Goal: Transaction & Acquisition: Purchase product/service

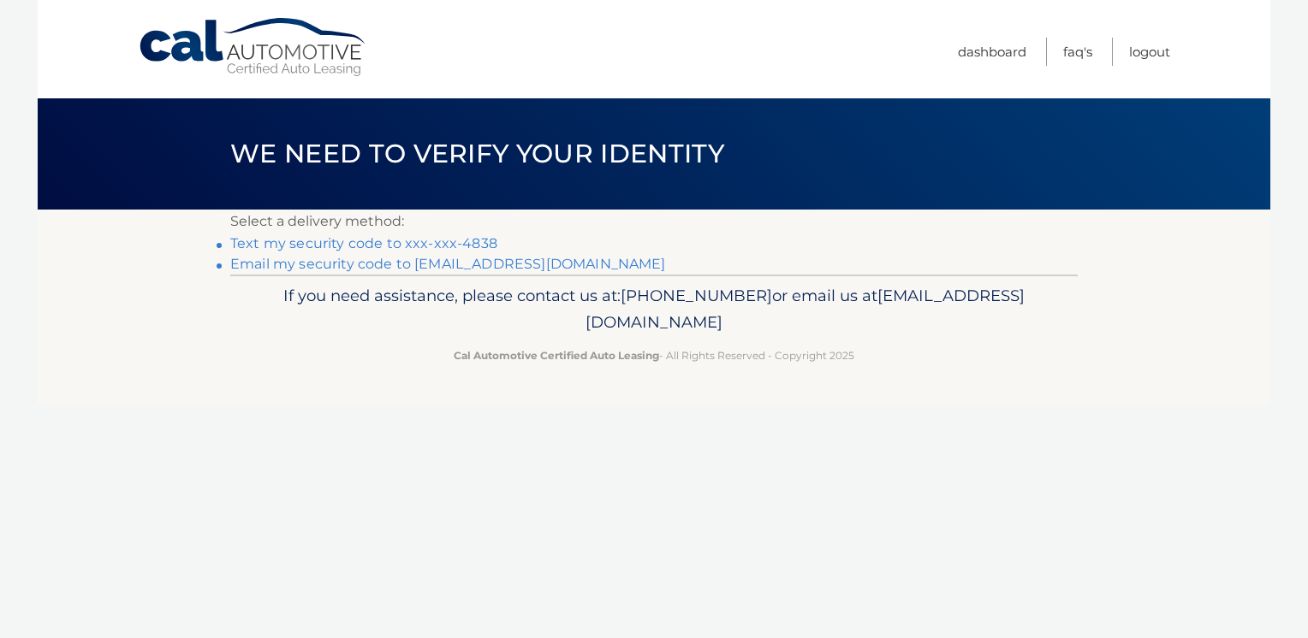
click at [292, 245] on link "Text my security code to xxx-xxx-4838" at bounding box center [363, 243] width 267 height 16
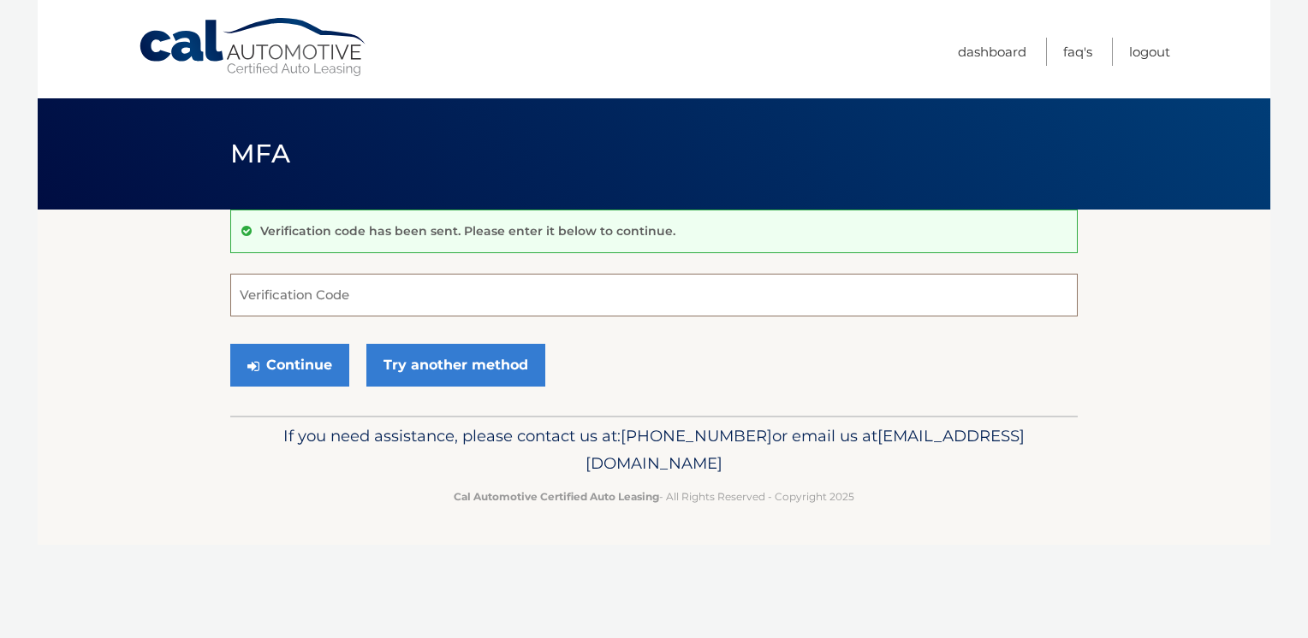
click at [359, 301] on input "Verification Code" at bounding box center [653, 295] width 847 height 43
type input "422303"
click at [296, 376] on button "Continue" at bounding box center [289, 365] width 119 height 43
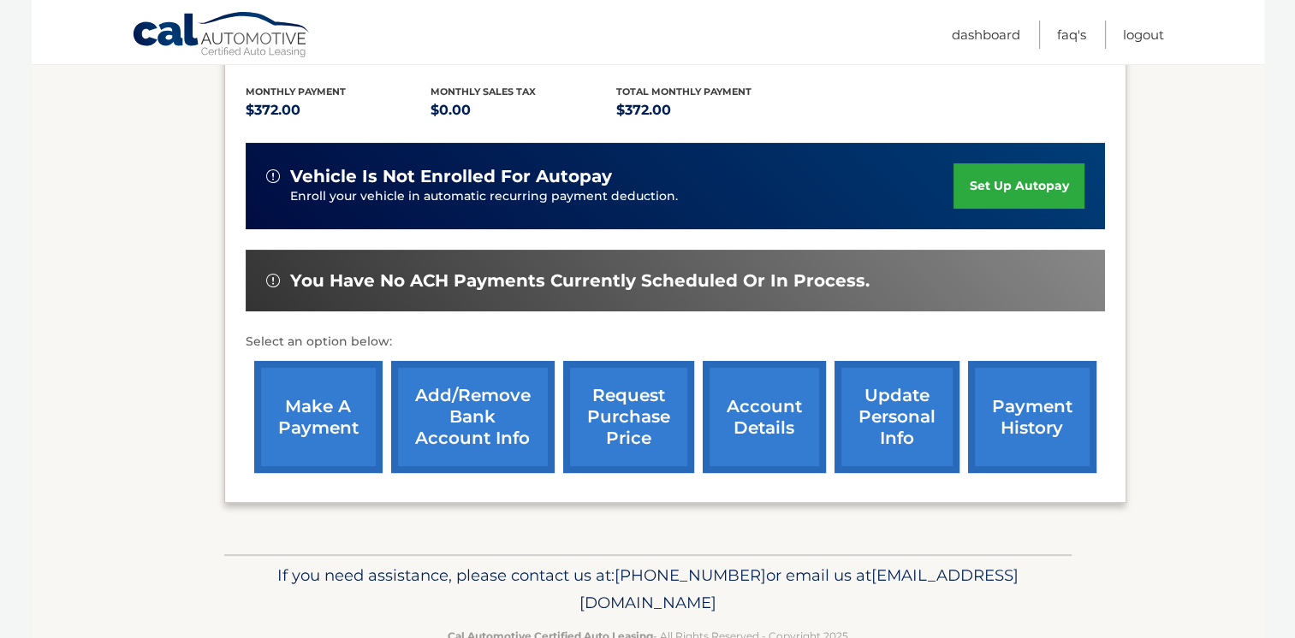
scroll to position [355, 0]
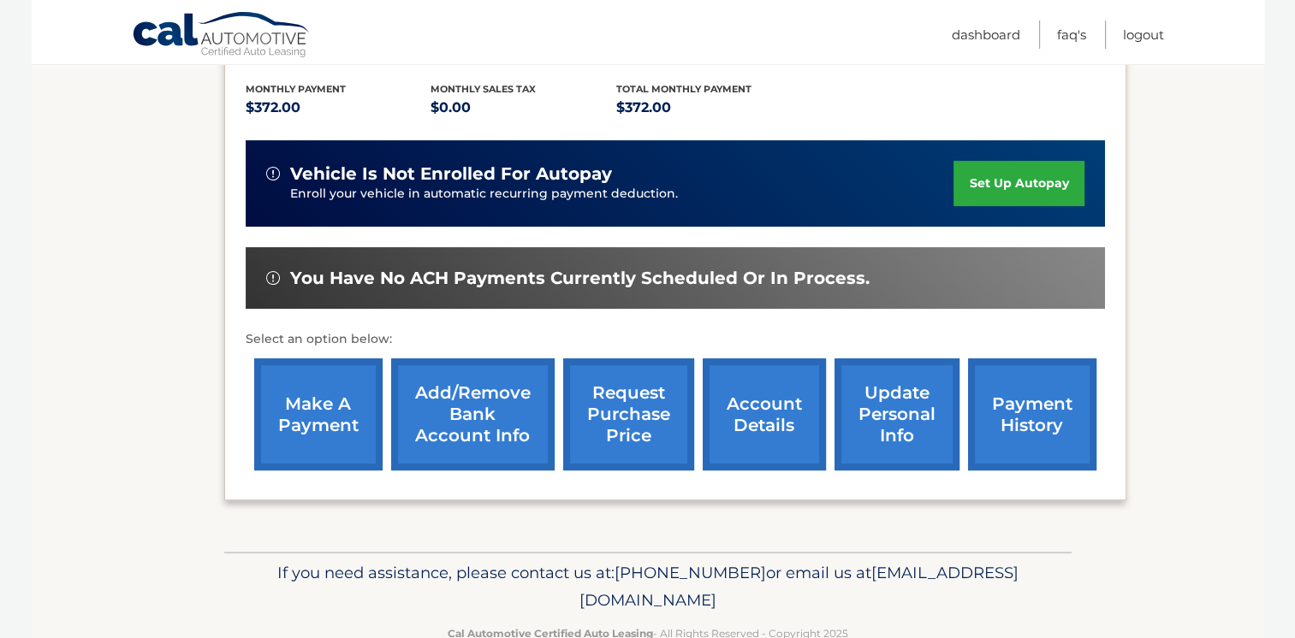
click at [315, 406] on link "make a payment" at bounding box center [318, 415] width 128 height 112
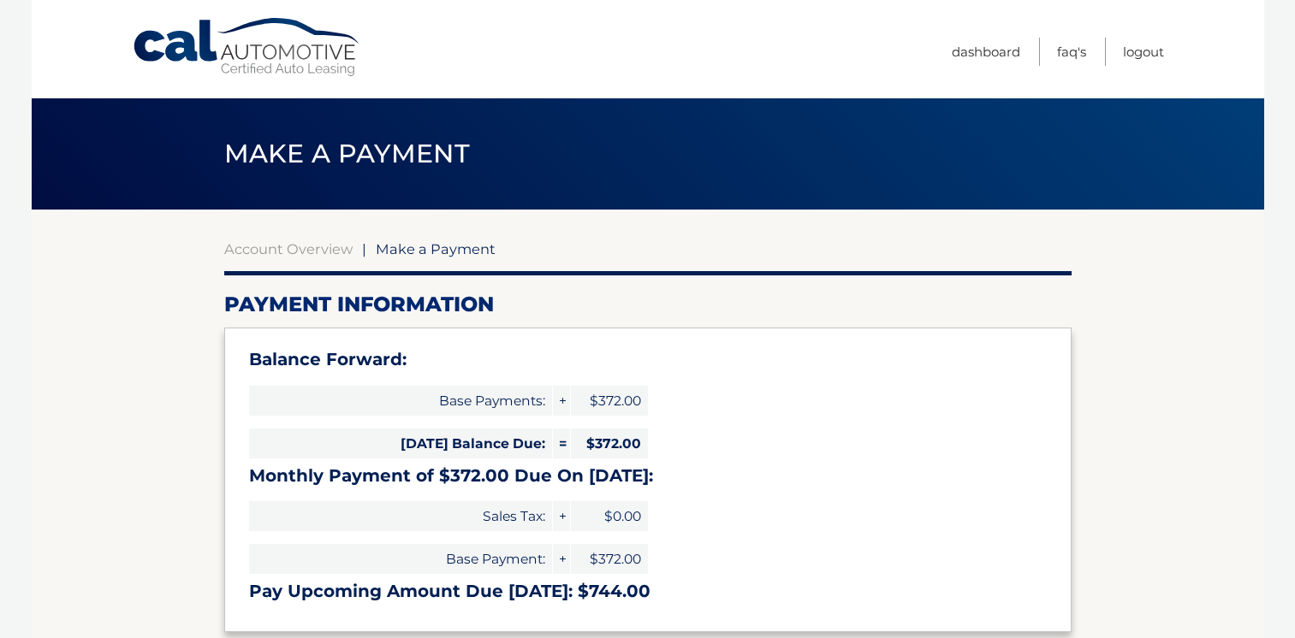
select select "ZTNjZjM4ZTAtNmU1ZC00YTZjLWE4MGUtNDI5MDk3OGExOTE4"
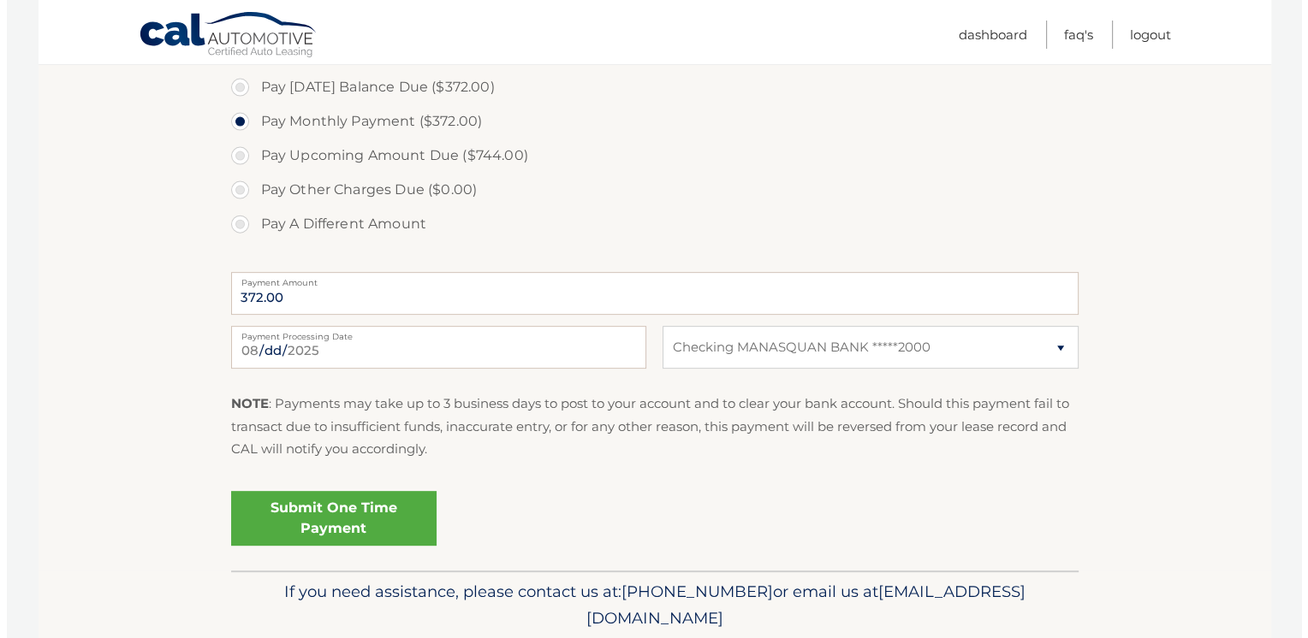
scroll to position [601, 0]
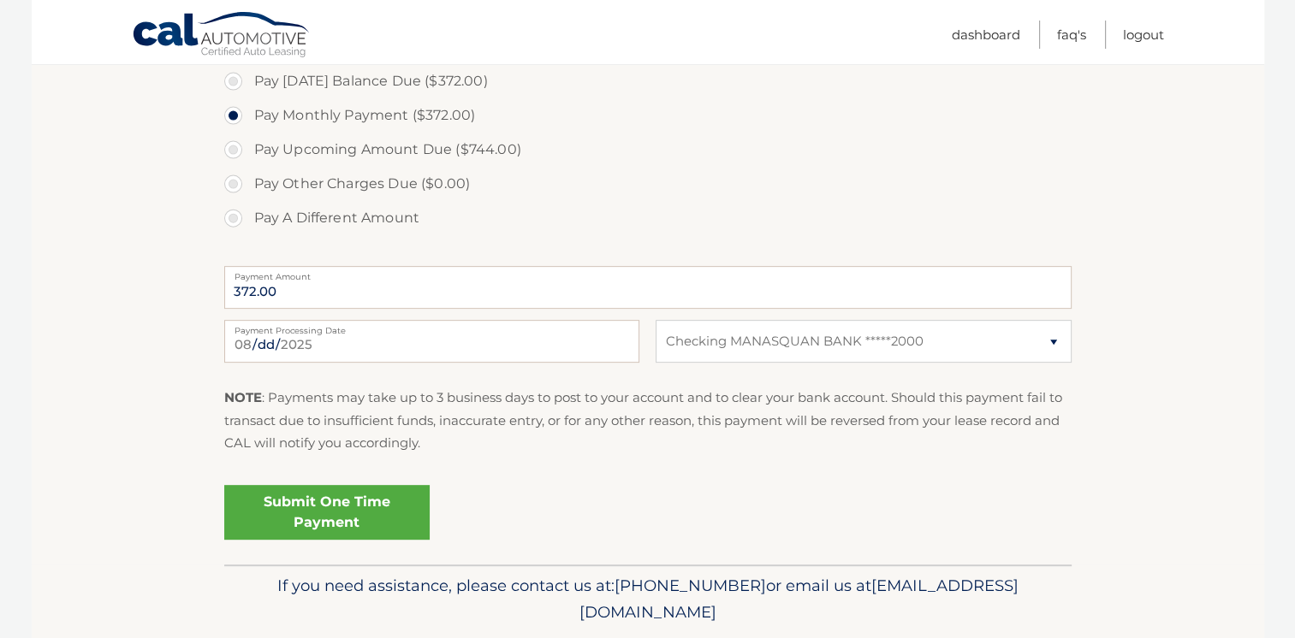
click at [373, 502] on link "Submit One Time Payment" at bounding box center [326, 512] width 205 height 55
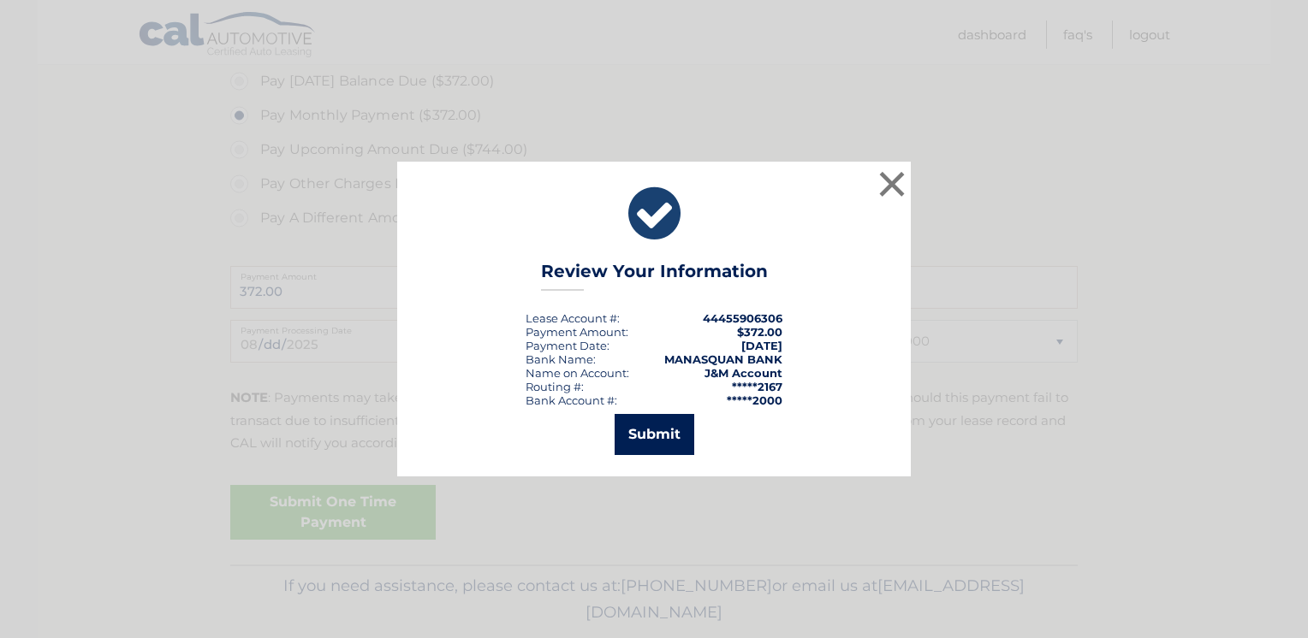
click at [640, 443] on button "Submit" at bounding box center [654, 434] width 80 height 41
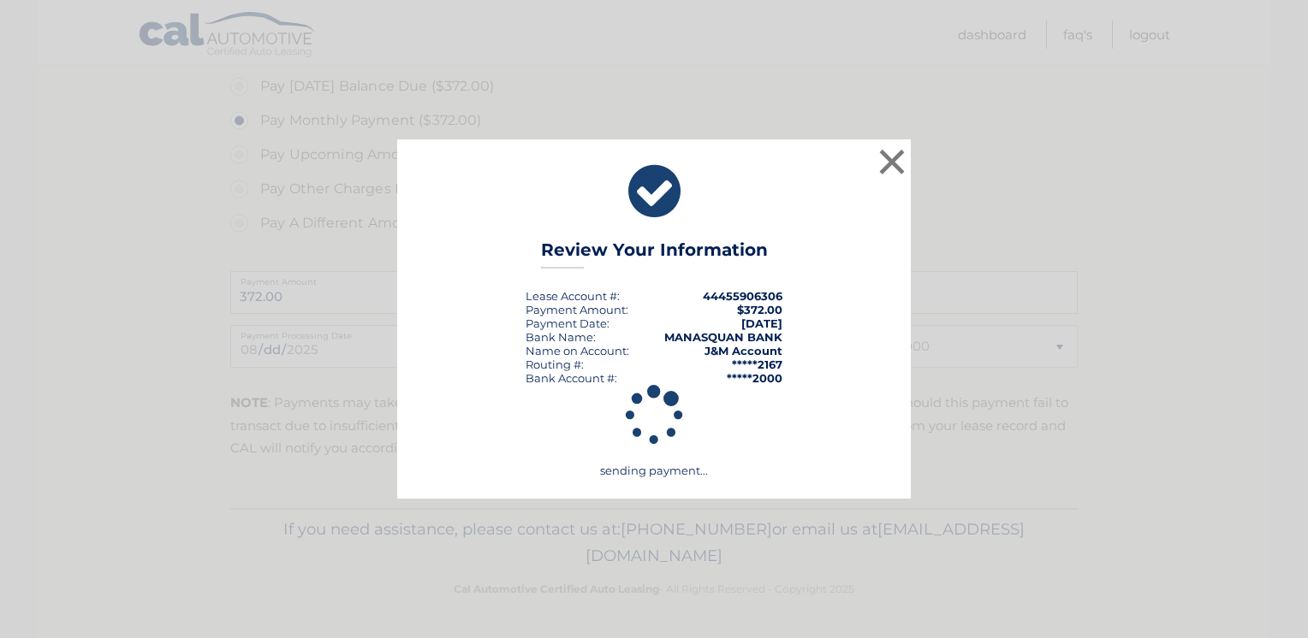
scroll to position [594, 0]
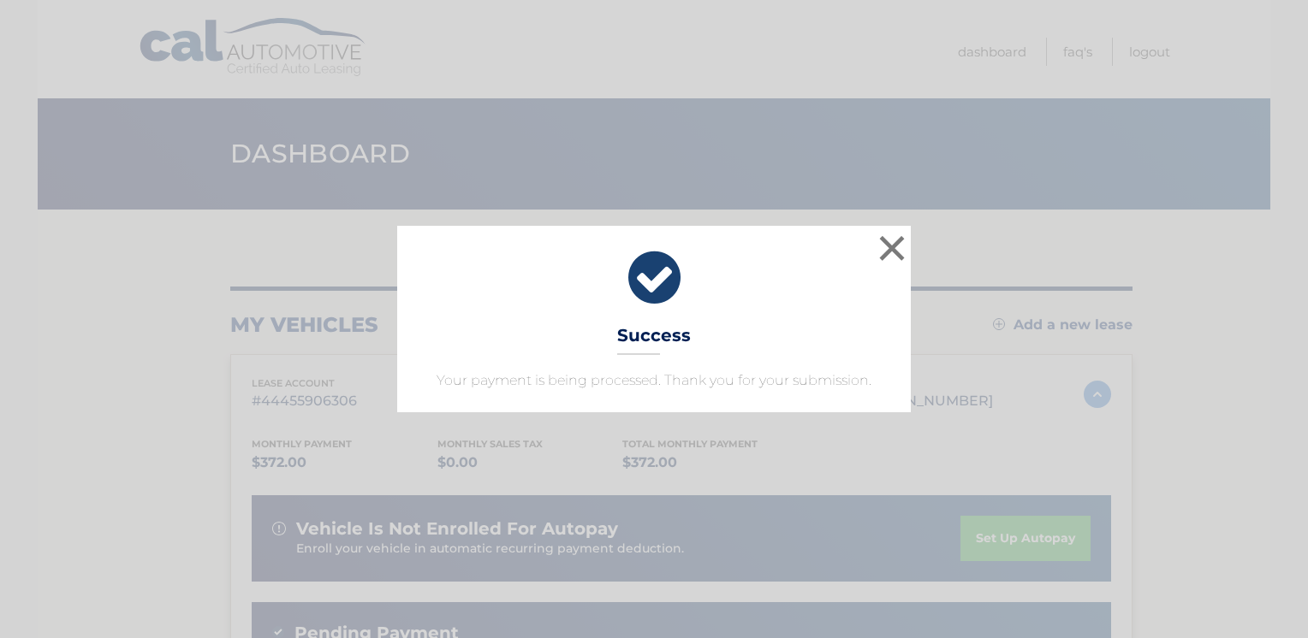
click at [795, 289] on icon at bounding box center [653, 278] width 471 height 62
click at [887, 248] on button "×" at bounding box center [892, 248] width 34 height 34
